Goal: Check status: Check status

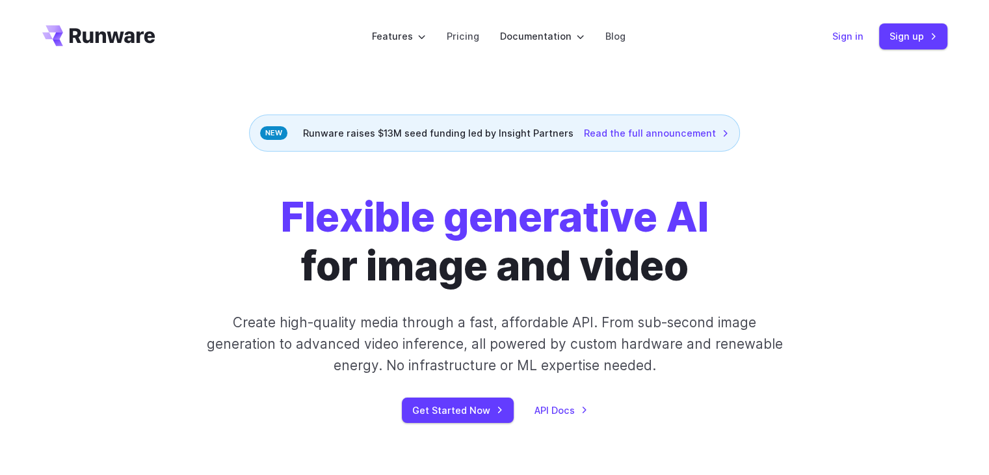
click at [837, 38] on link "Sign in" at bounding box center [848, 36] width 31 height 15
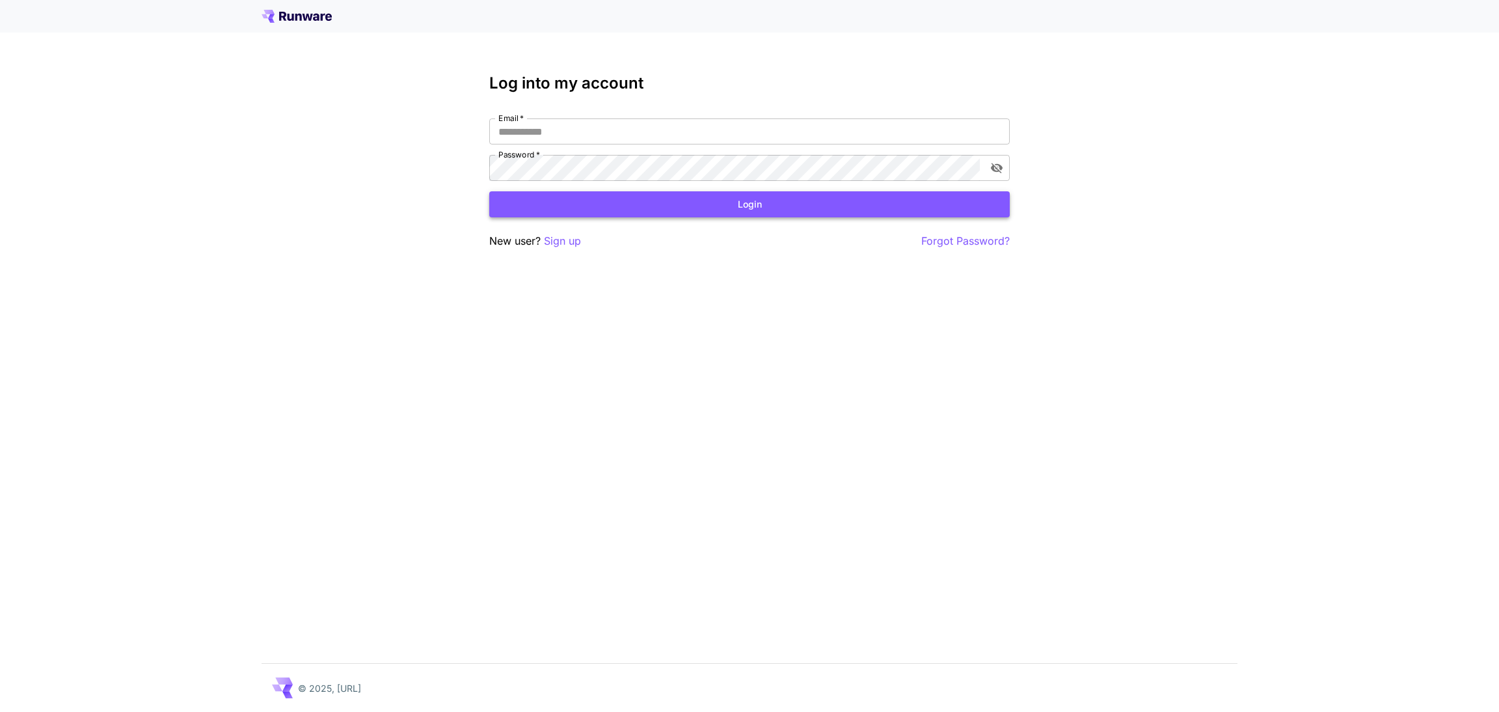
type input "**********"
click at [686, 205] on button "Login" at bounding box center [749, 204] width 520 height 27
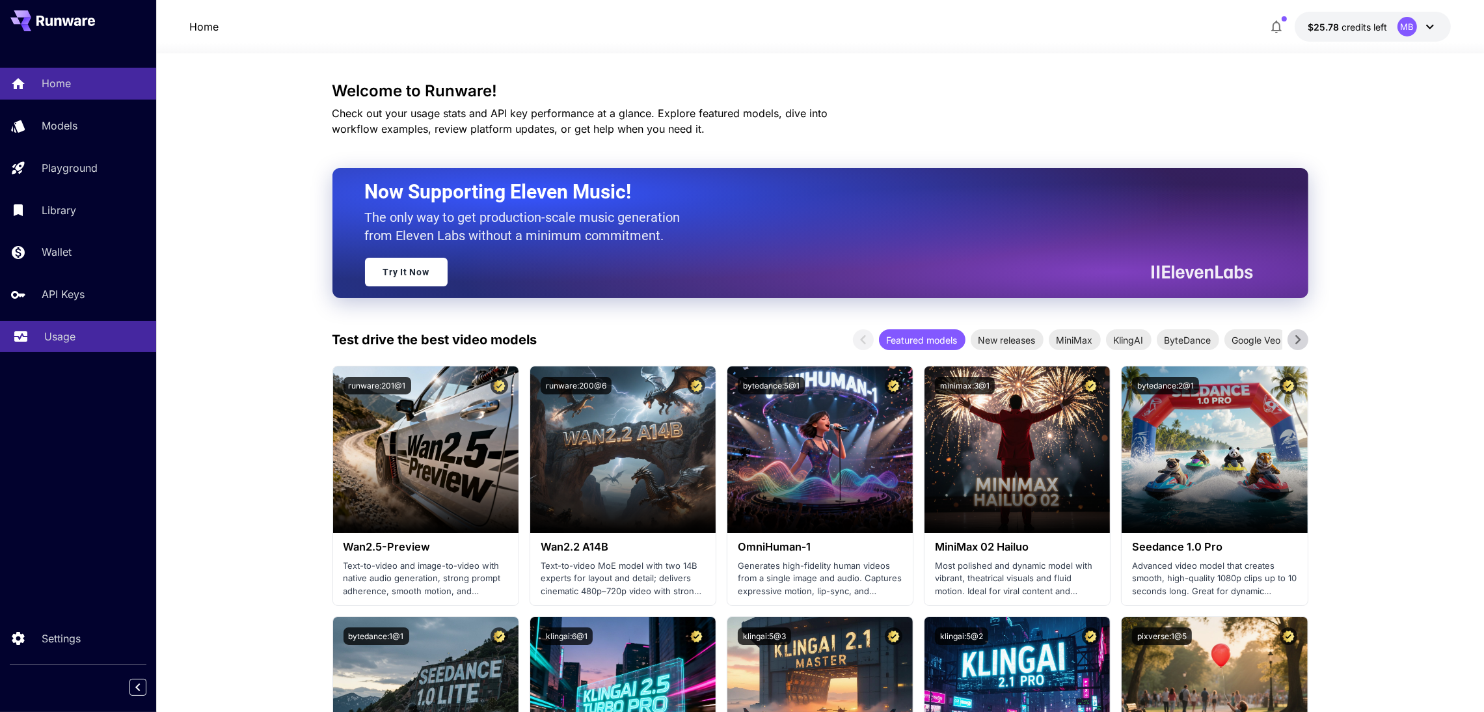
click at [62, 345] on link "Usage" at bounding box center [78, 337] width 156 height 32
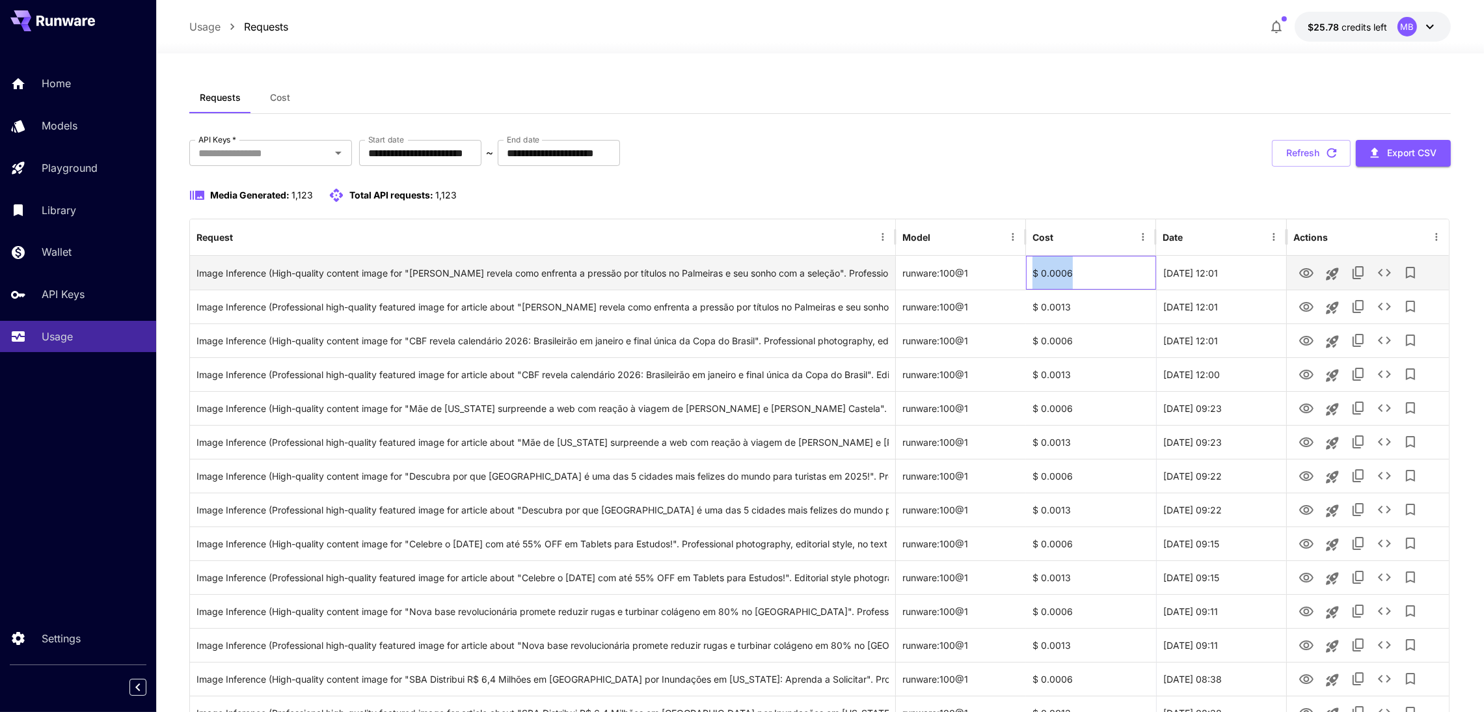
drag, startPoint x: 1075, startPoint y: 271, endPoint x: 1030, endPoint y: 271, distance: 45.5
click at [1030, 271] on div "$ 0.0006" at bounding box center [1091, 273] width 130 height 34
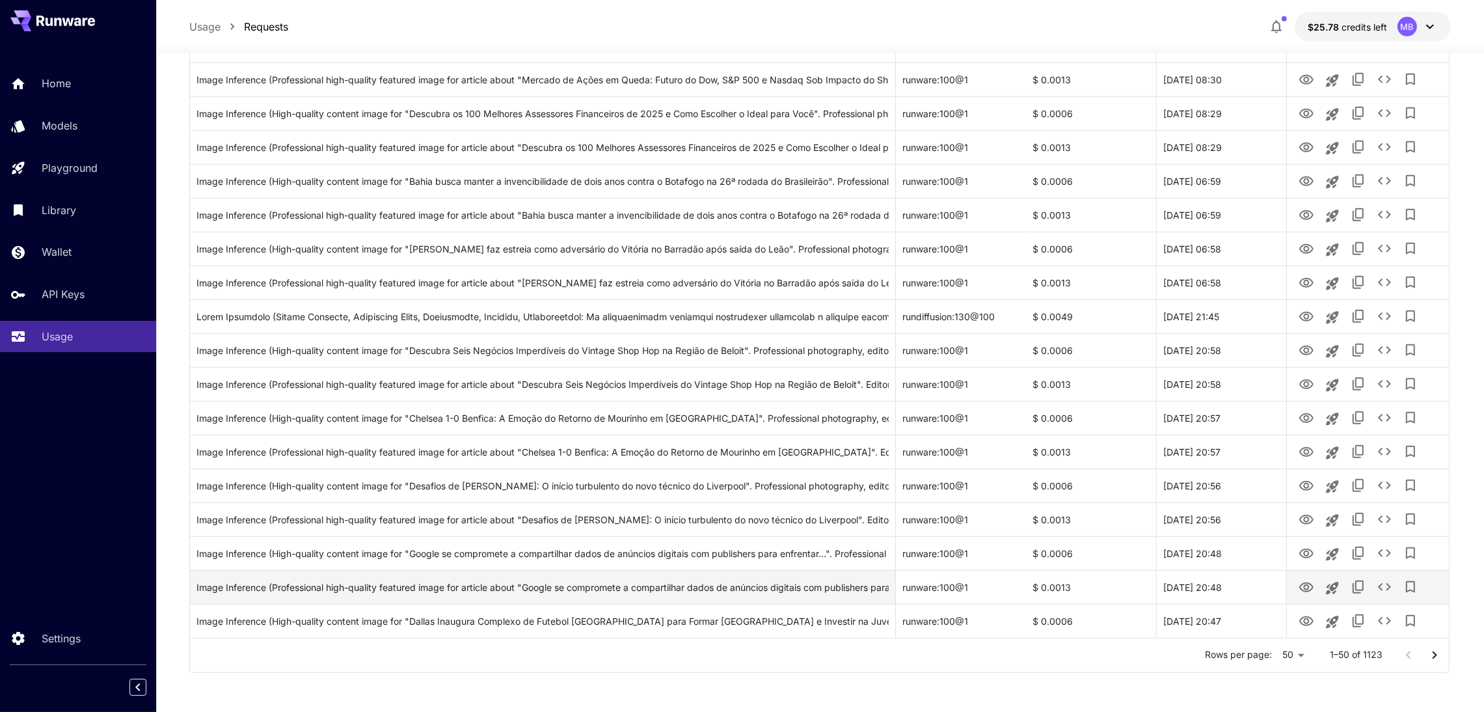
scroll to position [1309, 0]
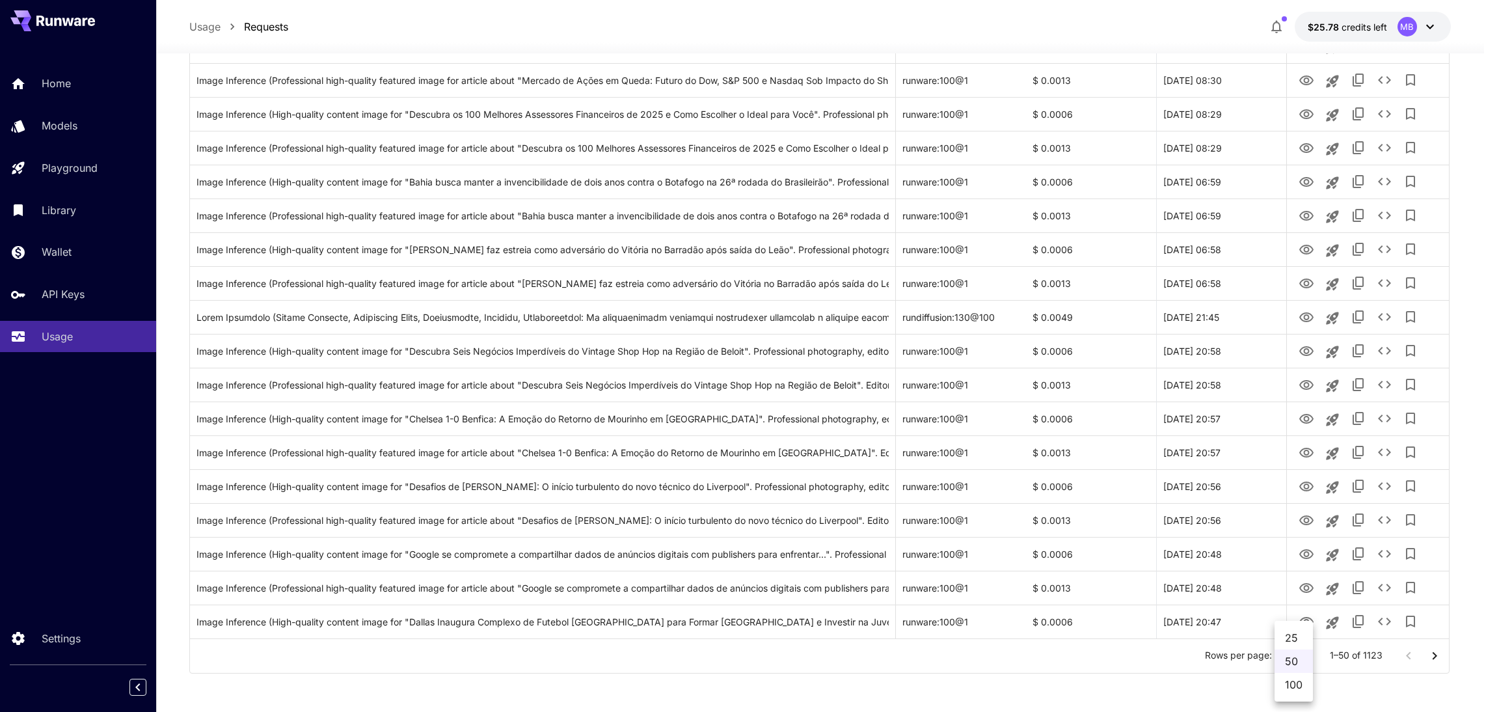
click at [1292, 683] on li "100" at bounding box center [1293, 684] width 38 height 23
type input "***"
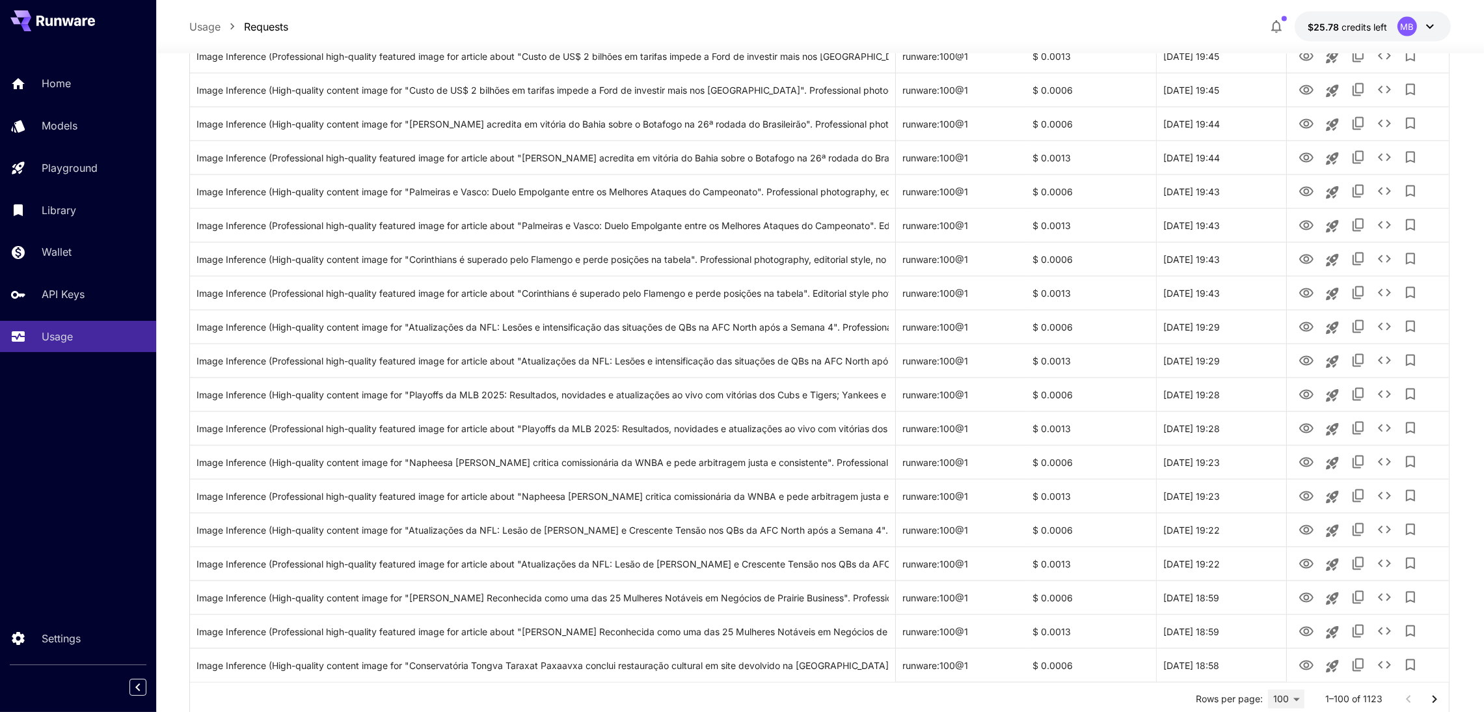
scroll to position [3000, 0]
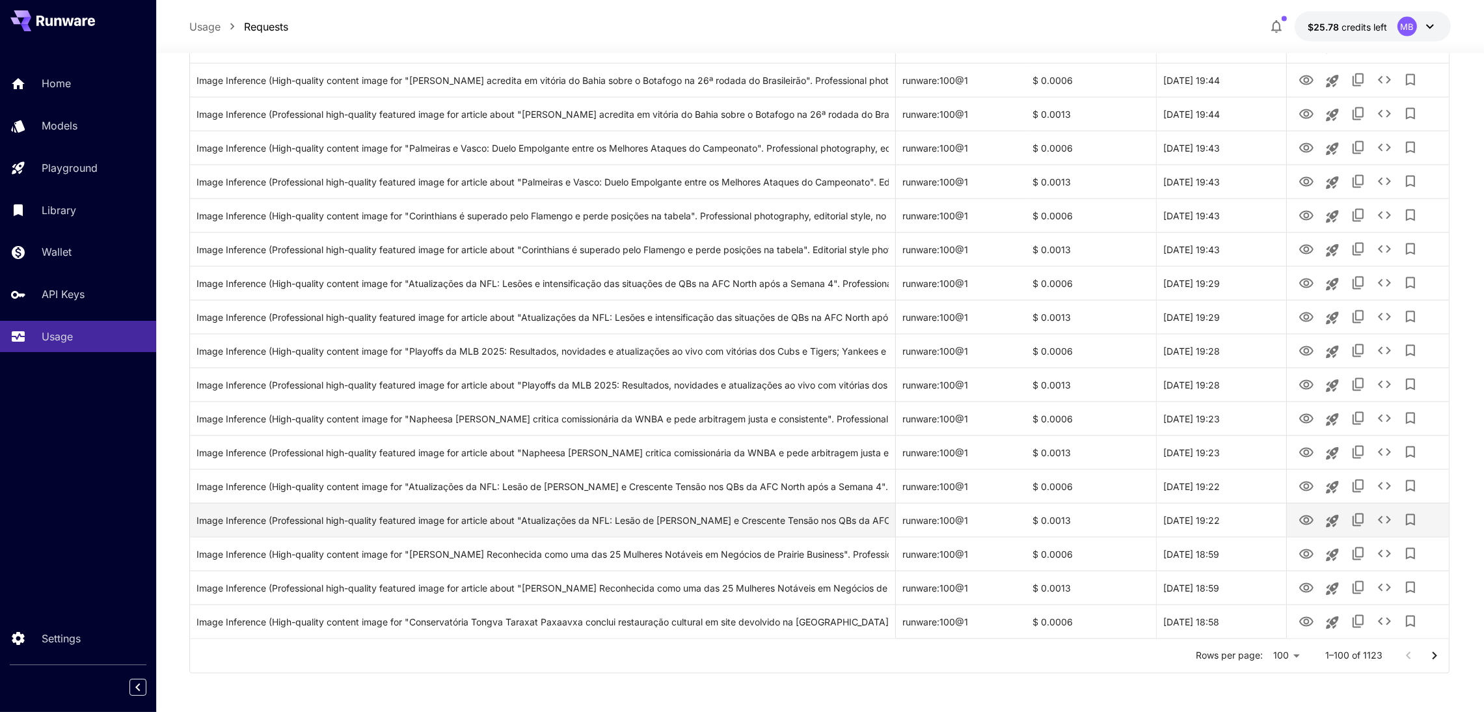
drag, startPoint x: 1432, startPoint y: 661, endPoint x: 1223, endPoint y: 532, distance: 245.3
click at [1432, 661] on icon "Go to next page" at bounding box center [1434, 656] width 16 height 16
click at [1430, 665] on button "Go to next page" at bounding box center [1434, 656] width 26 height 26
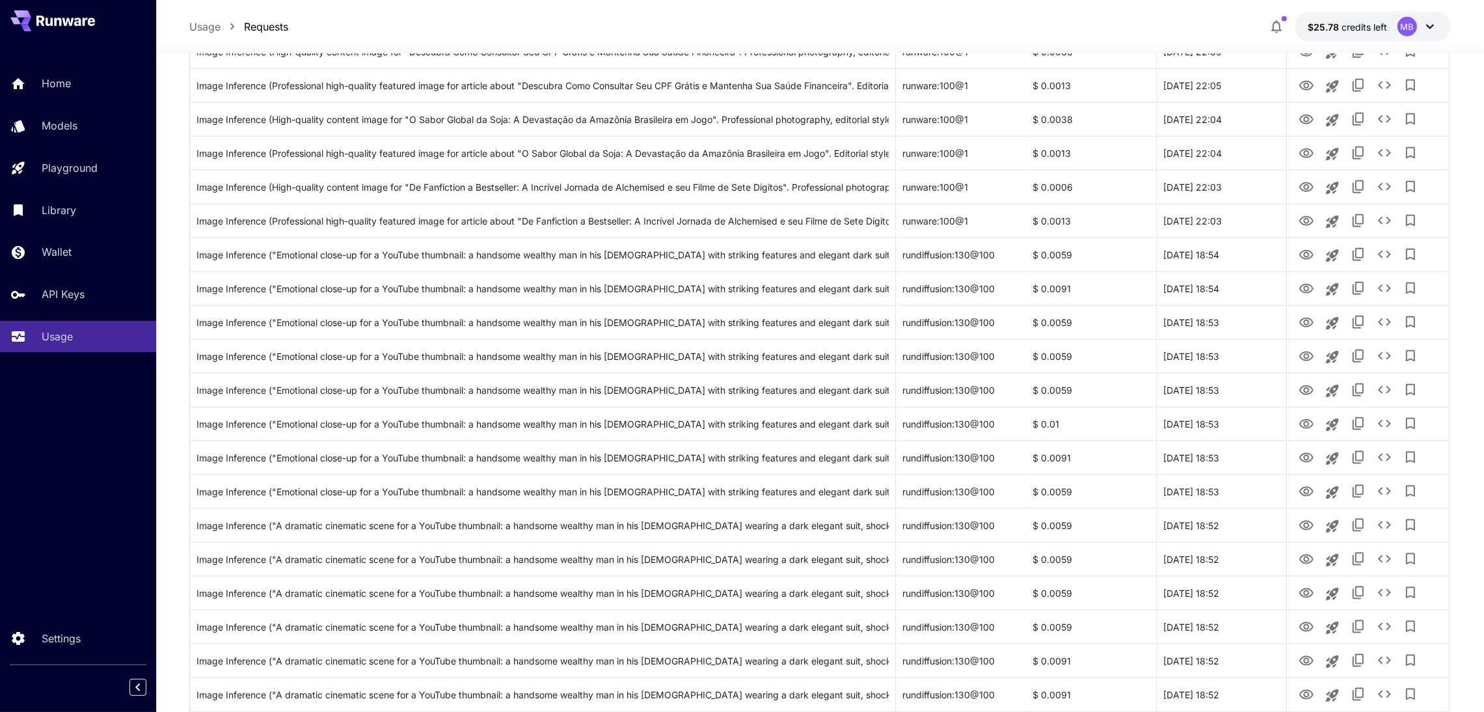
scroll to position [2351, 0]
click at [1307, 430] on icon "View" at bounding box center [1306, 425] width 16 height 16
